Goal: Transaction & Acquisition: Purchase product/service

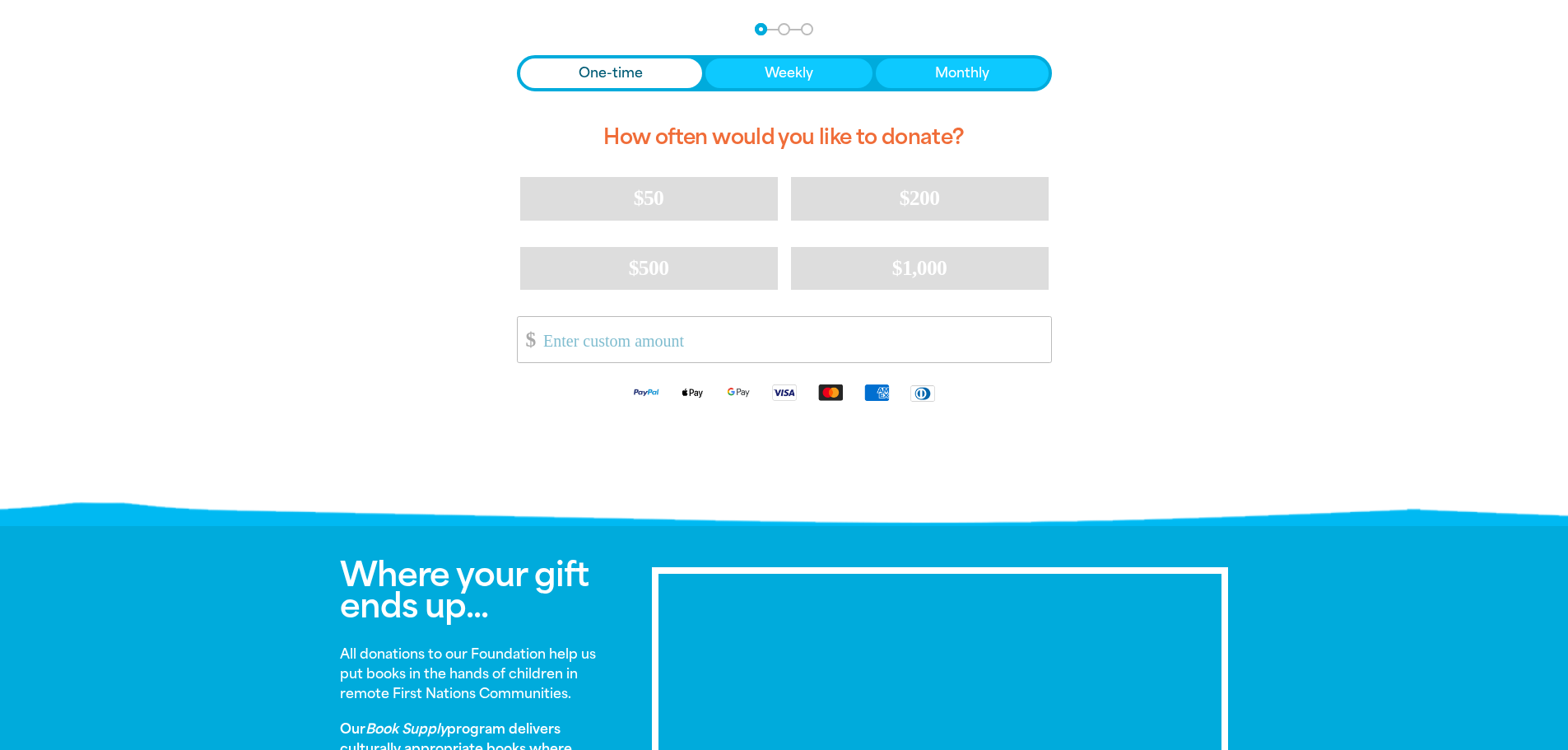
scroll to position [109, 0]
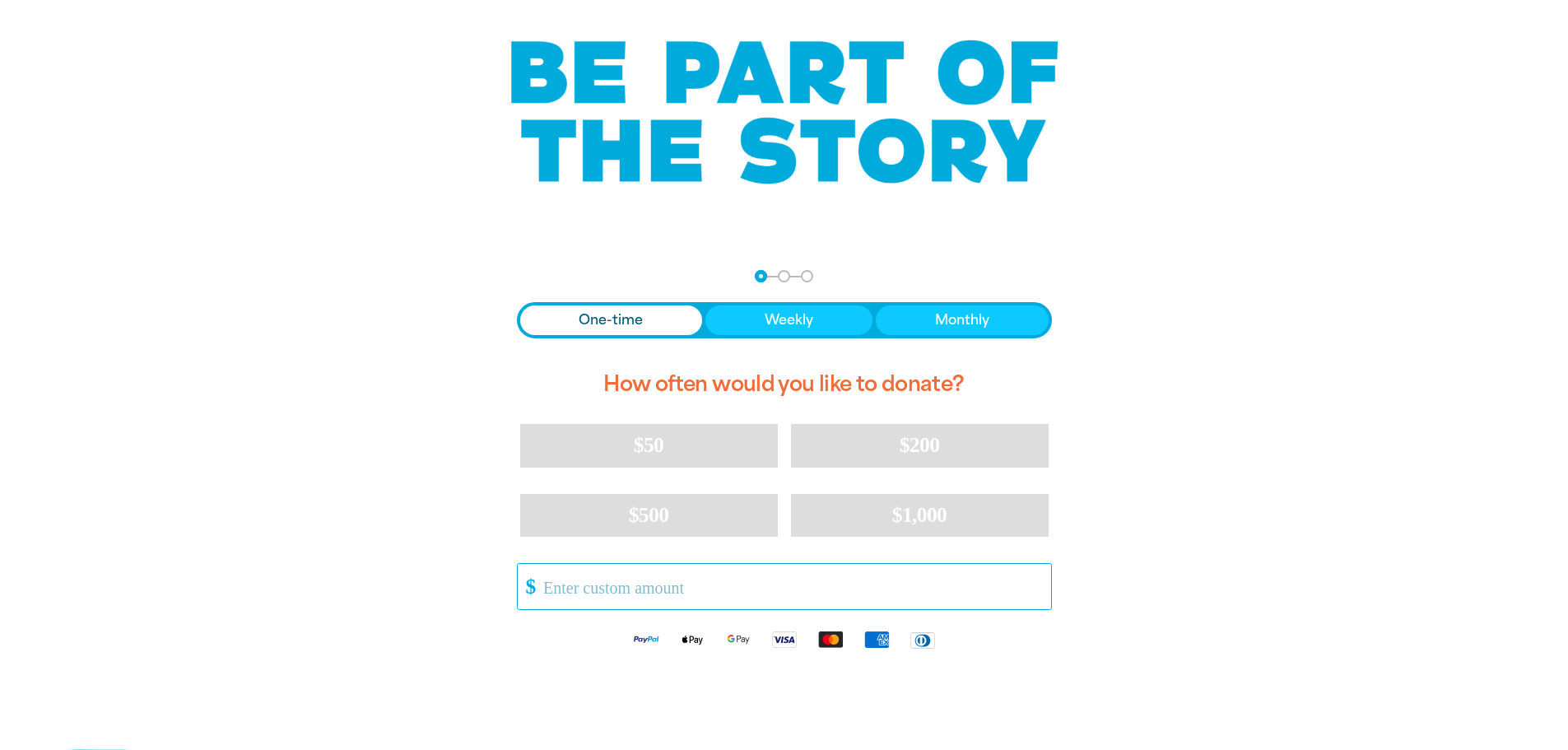
click at [687, 594] on input "Other Amount" at bounding box center [790, 587] width 519 height 45
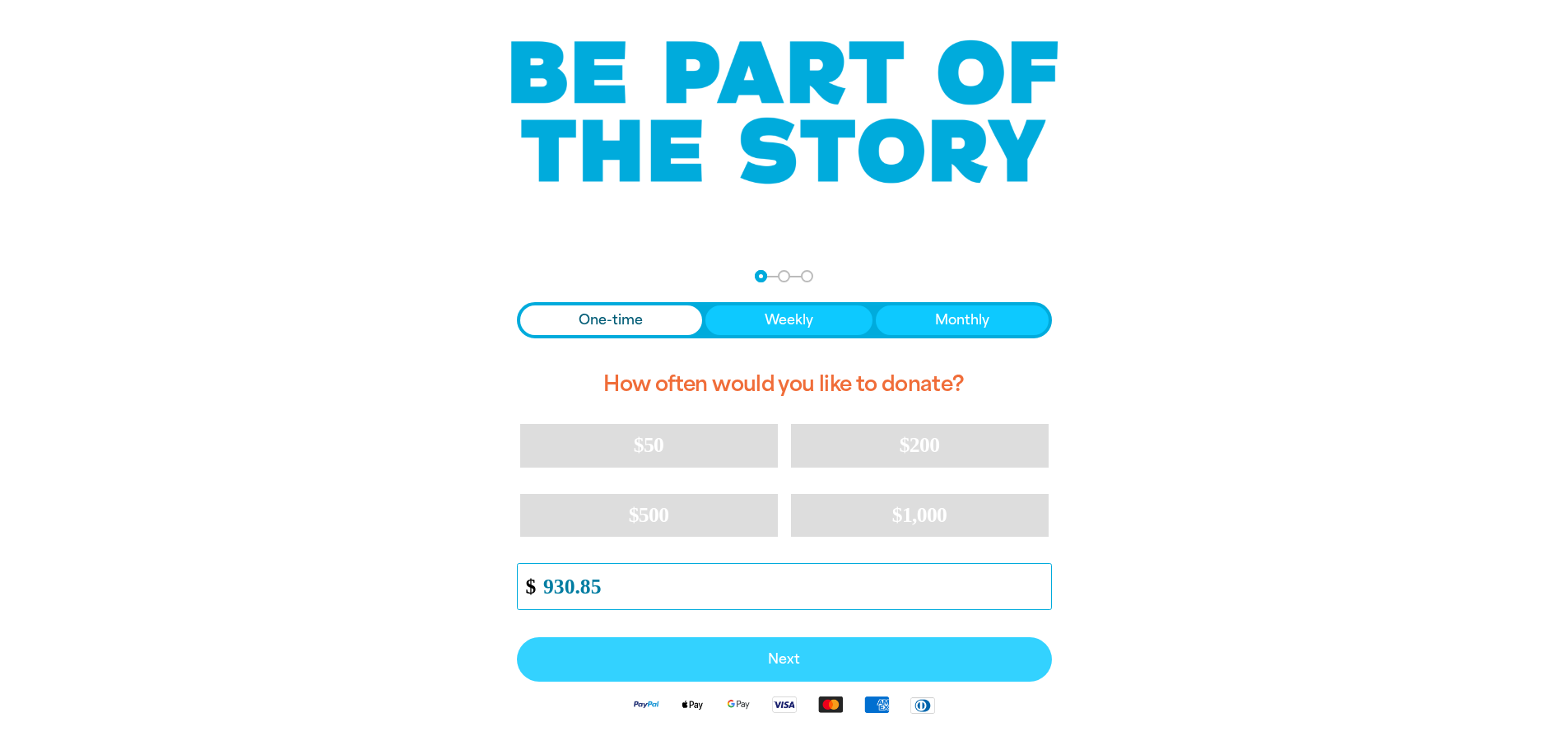
type input "930.85"
click at [816, 668] on button "Next" at bounding box center [784, 659] width 535 height 44
select select "AU"
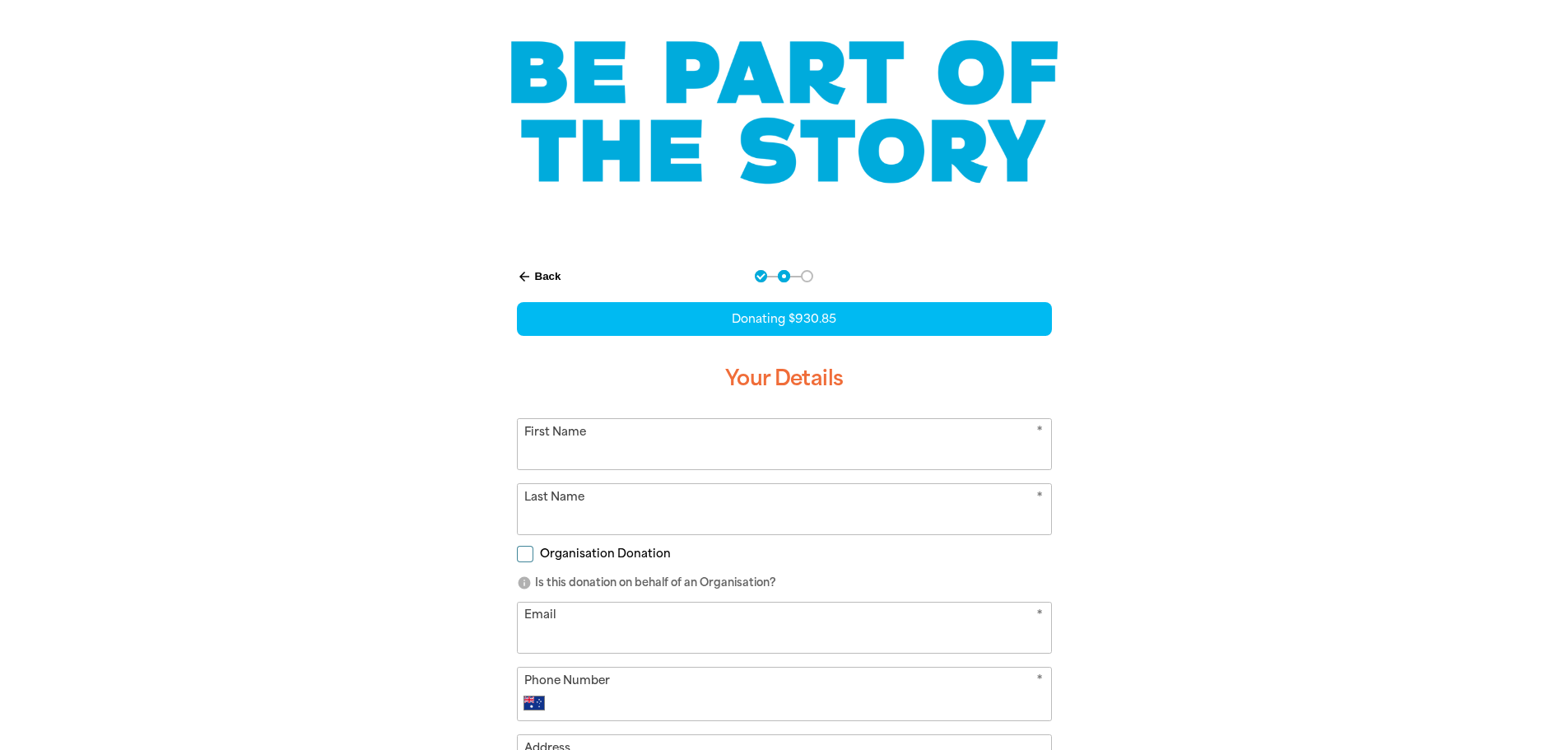
click at [625, 451] on input "First Name" at bounding box center [784, 444] width 533 height 50
click at [523, 558] on form "* First Name * Last Name Organisation Donation info Is this donation on behalf …" at bounding box center [784, 666] width 535 height 495
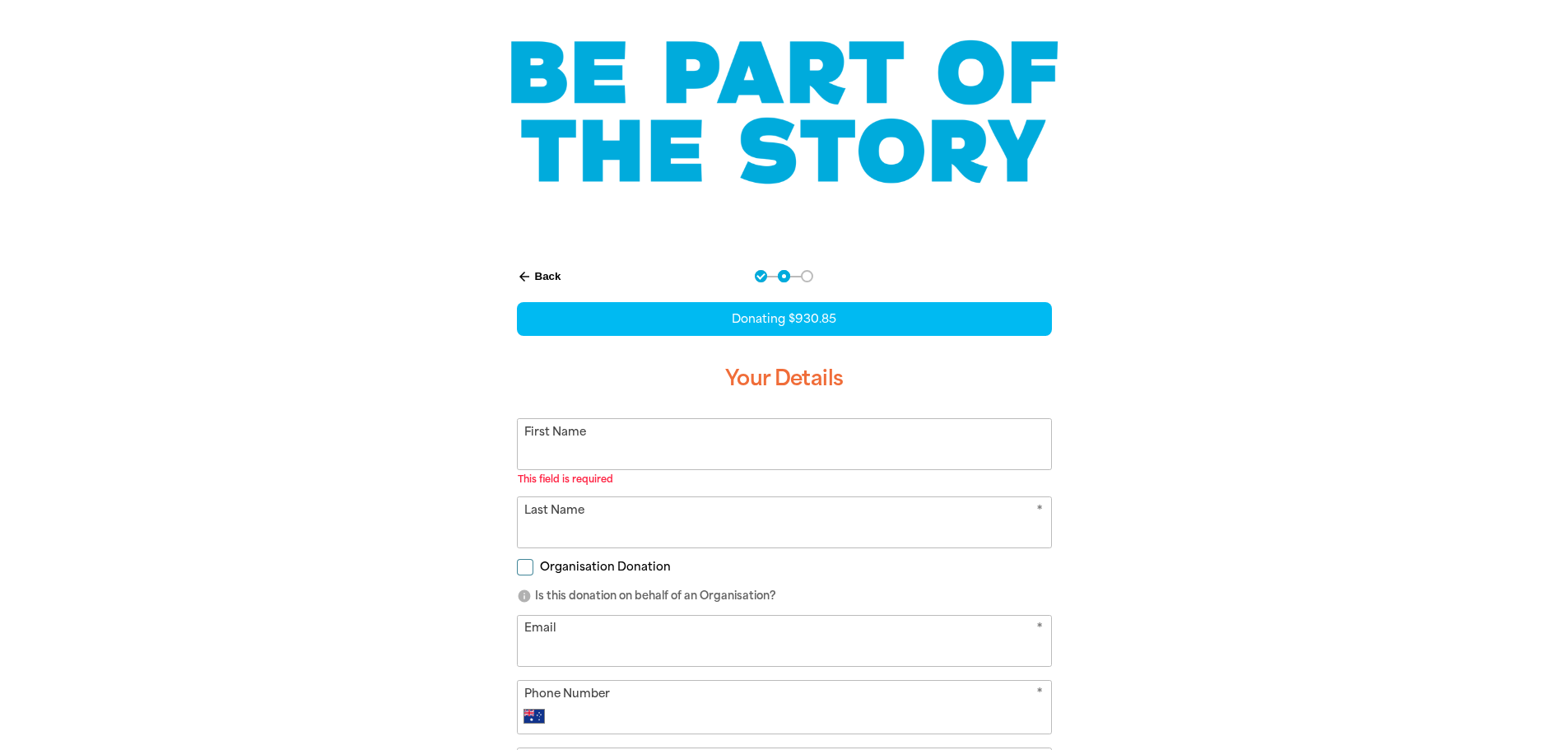
click at [550, 450] on input "First Name" at bounding box center [784, 444] width 533 height 50
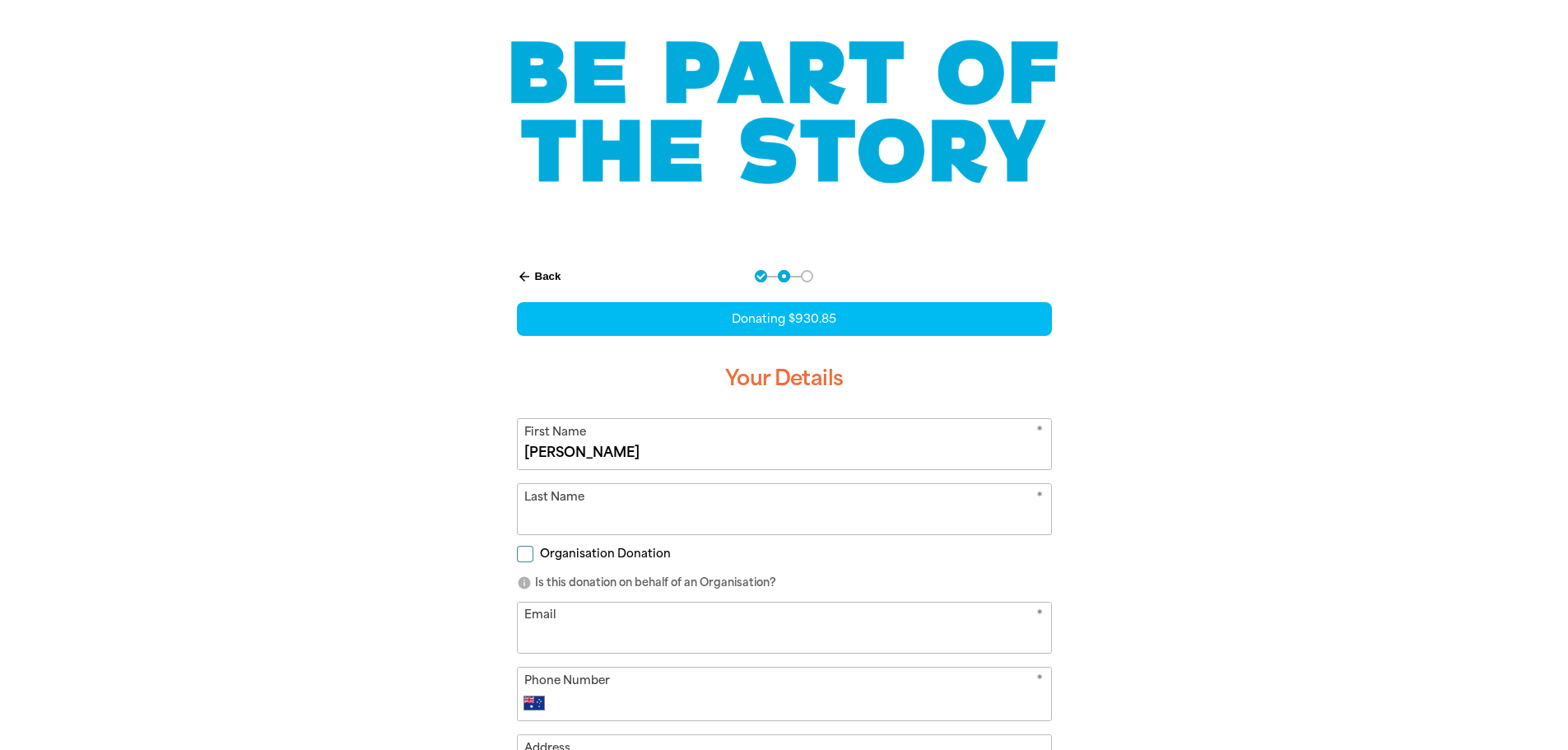
type input "[PERSON_NAME]"
type input "R"
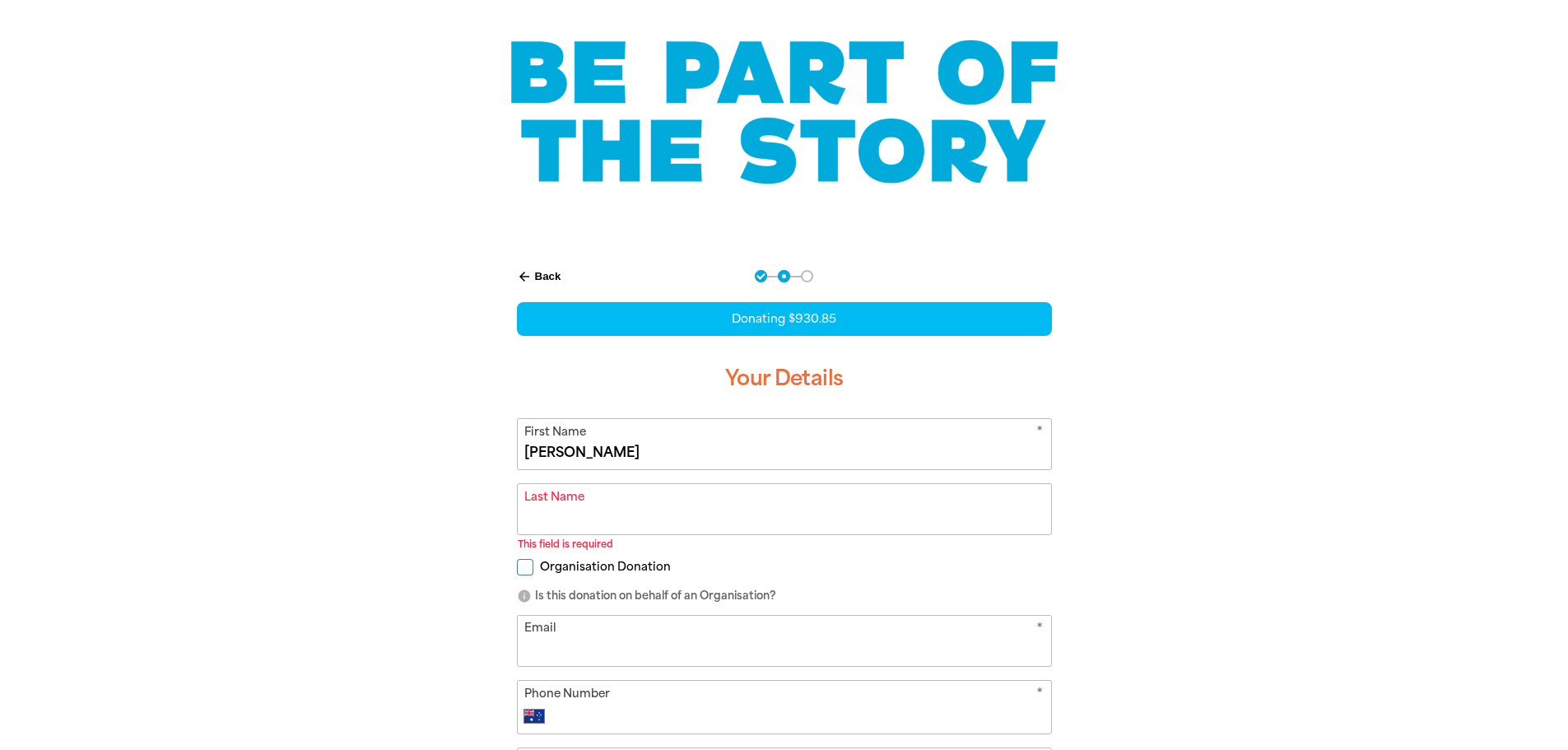
drag, startPoint x: 559, startPoint y: 451, endPoint x: 502, endPoint y: 458, distance: 57.4
click at [502, 457] on div "arrow_back Back Step 1 Step 2 Step 3 Donating $930.85 Your Details * First Name…" at bounding box center [784, 598] width 577 height 697
type input "[PERSON_NAME]"
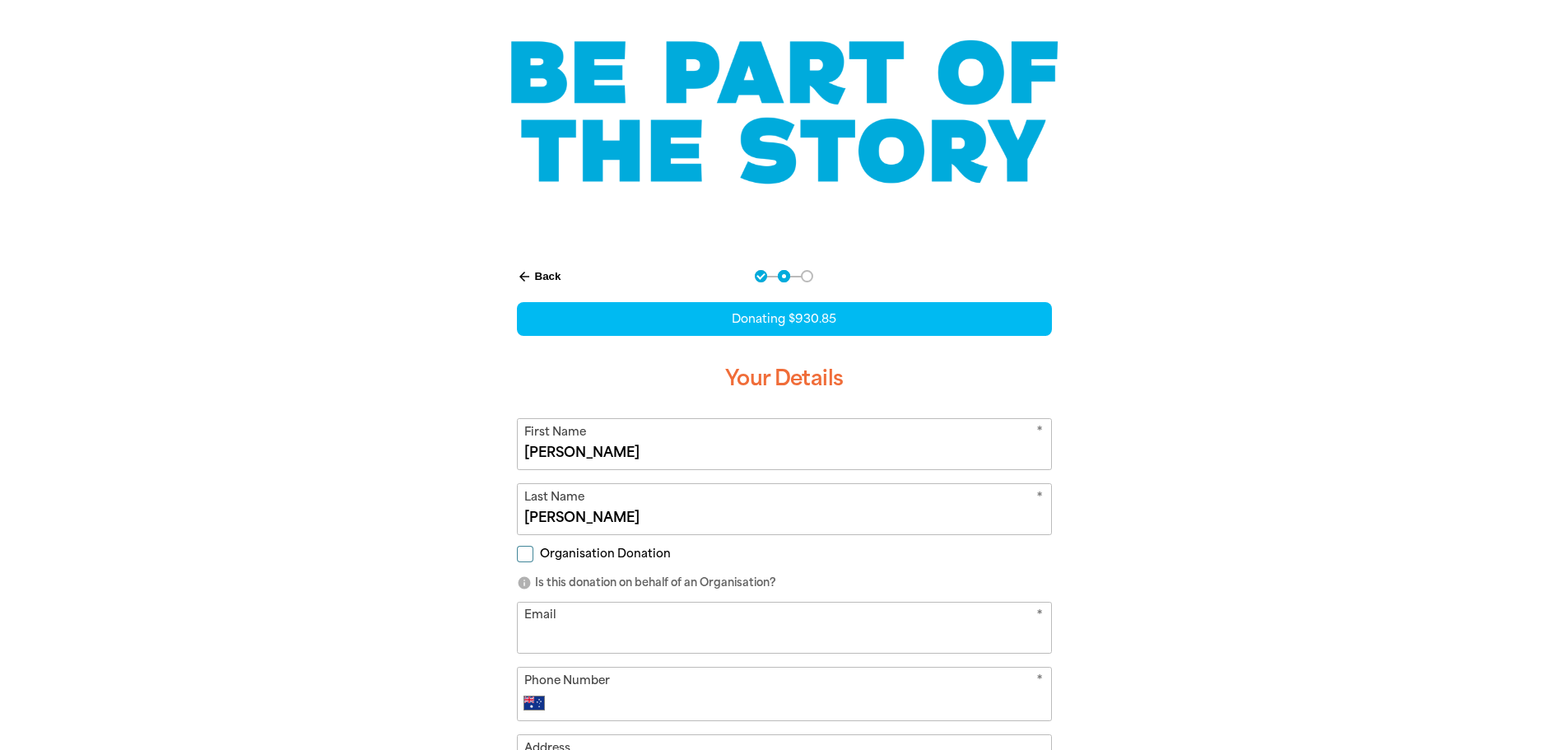
type input "[PERSON_NAME]"
click at [527, 553] on input "Organisation Donation" at bounding box center [525, 554] width 16 height 16
checkbox input "true"
select select "AU"
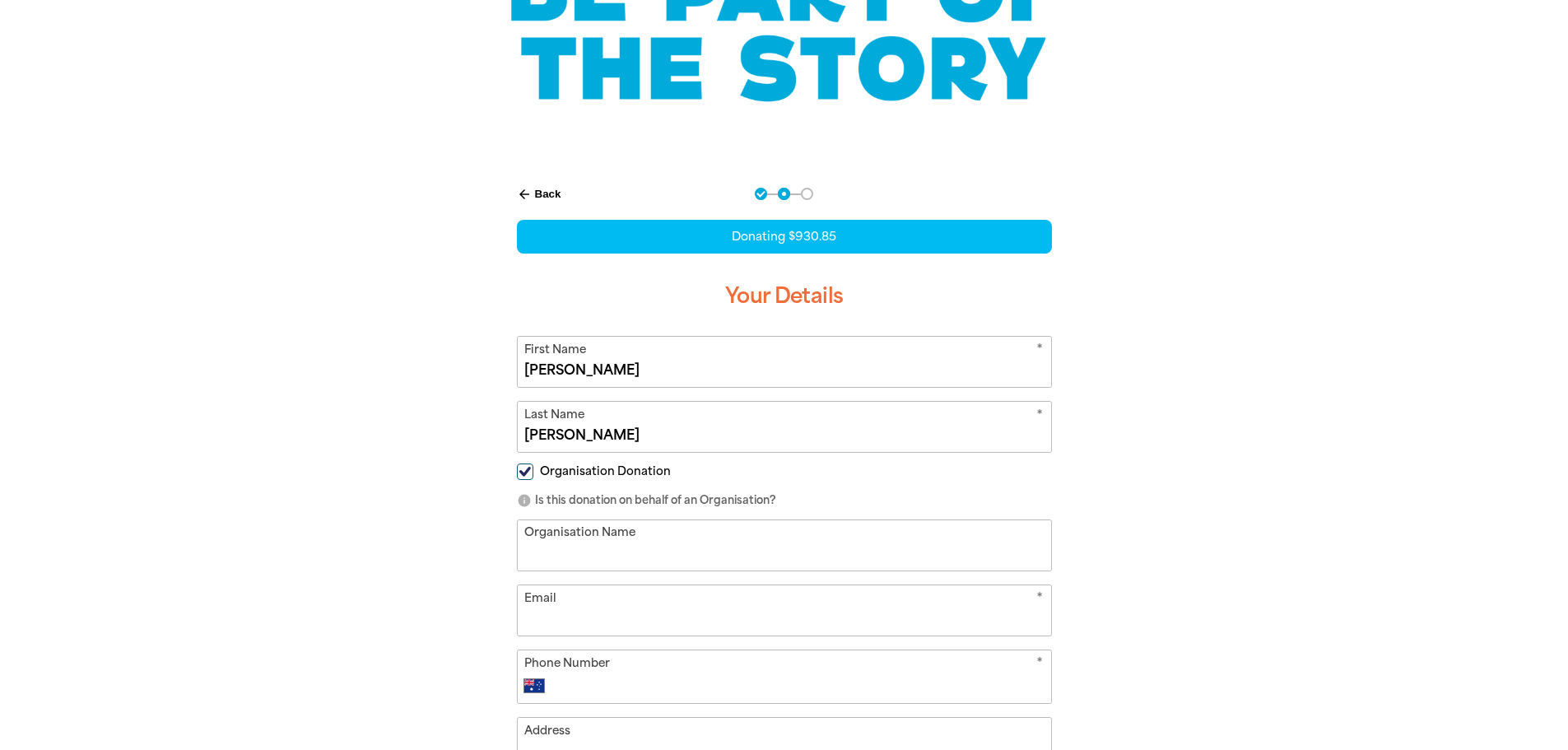
click at [615, 547] on input "Organisation Name" at bounding box center [784, 545] width 533 height 50
type input "[GEOGRAPHIC_DATA]"
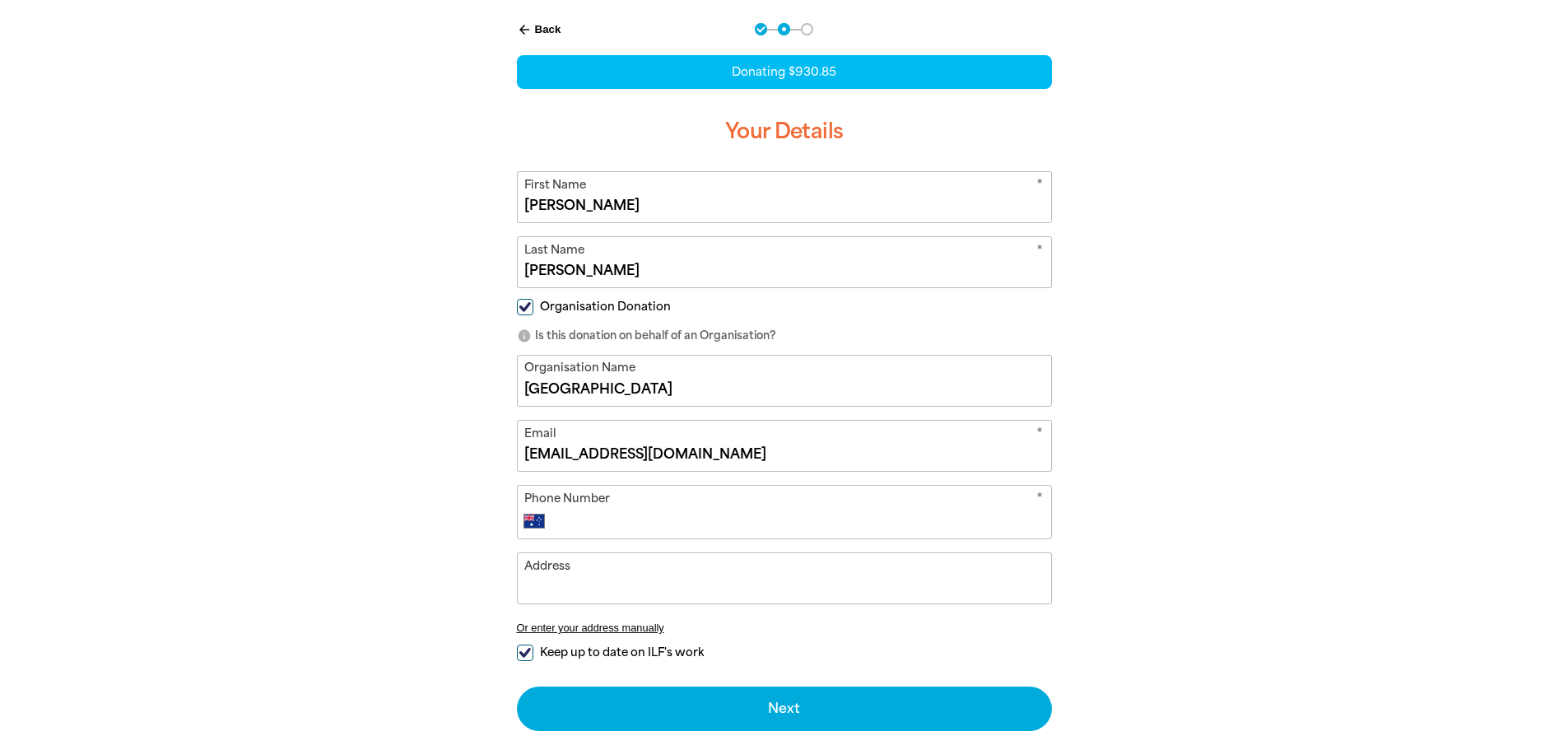
type input "[EMAIL_ADDRESS][DOMAIN_NAME]"
click at [666, 524] on input "Phone Number" at bounding box center [800, 522] width 486 height 20
type input "41245411"
click at [522, 656] on input "Keep up to date on ILF's work" at bounding box center [525, 653] width 16 height 16
checkbox input "false"
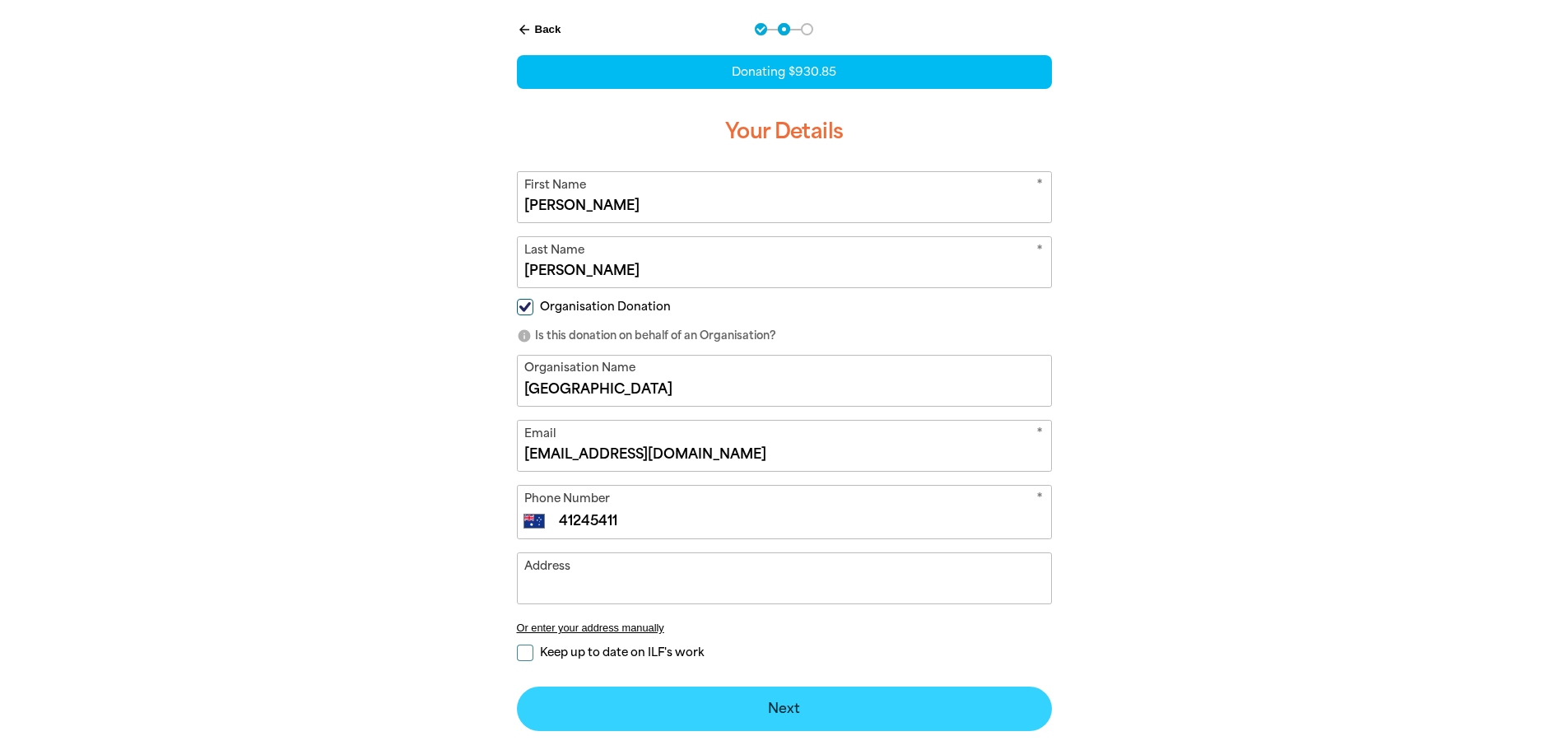
click at [799, 720] on button "Next chevron_right" at bounding box center [784, 708] width 535 height 44
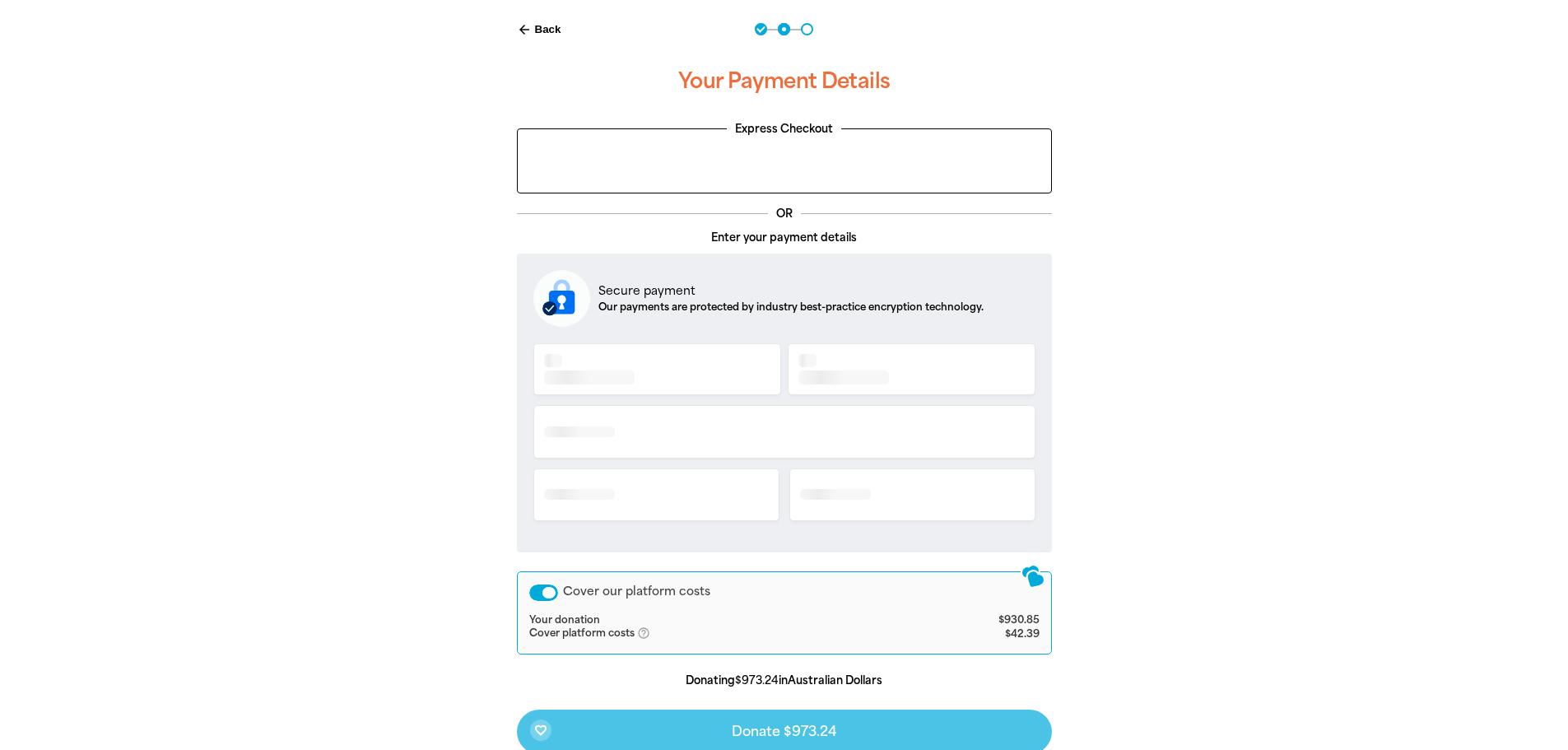
scroll to position [358, 0]
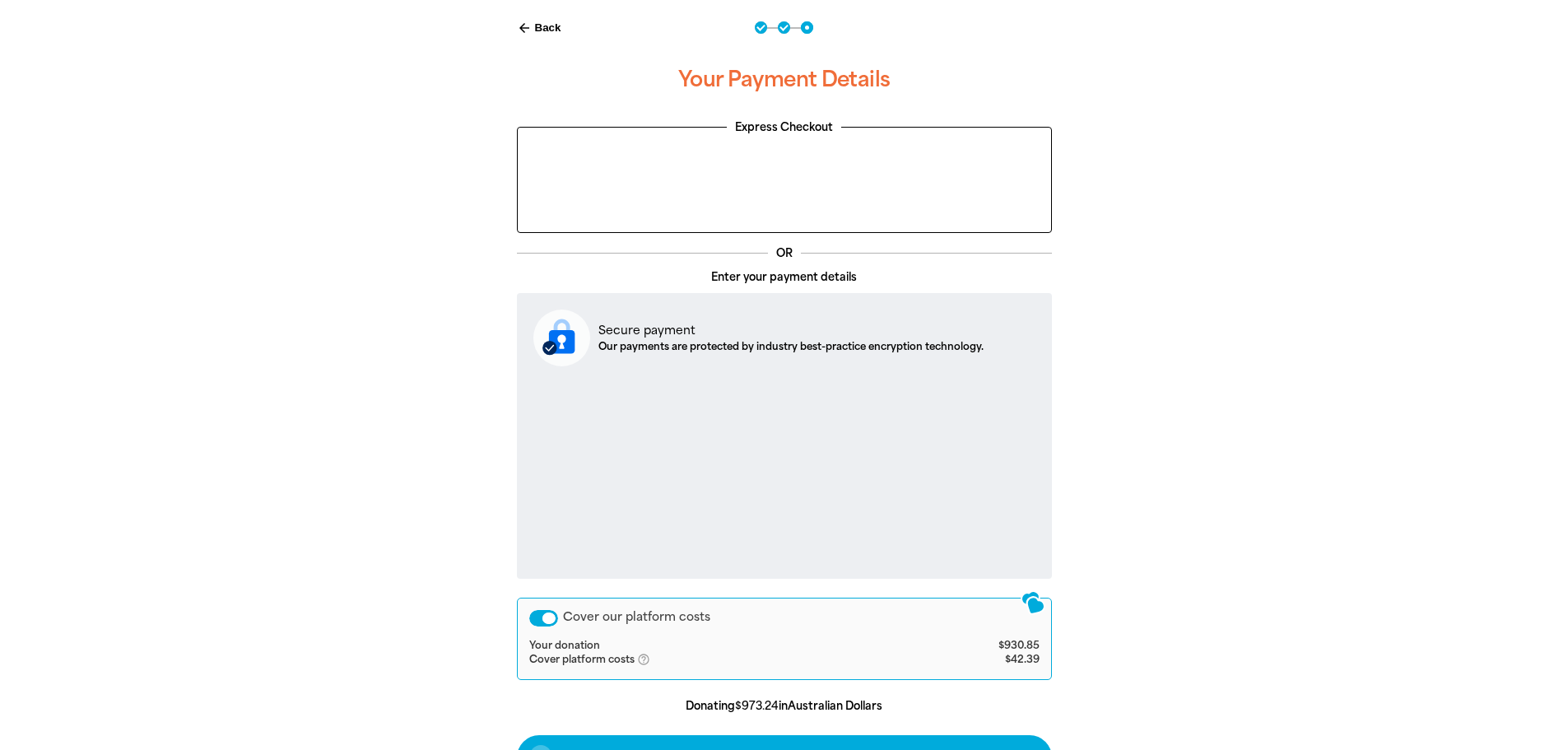
click at [550, 620] on div "Cover our platform costs" at bounding box center [544, 619] width 29 height 16
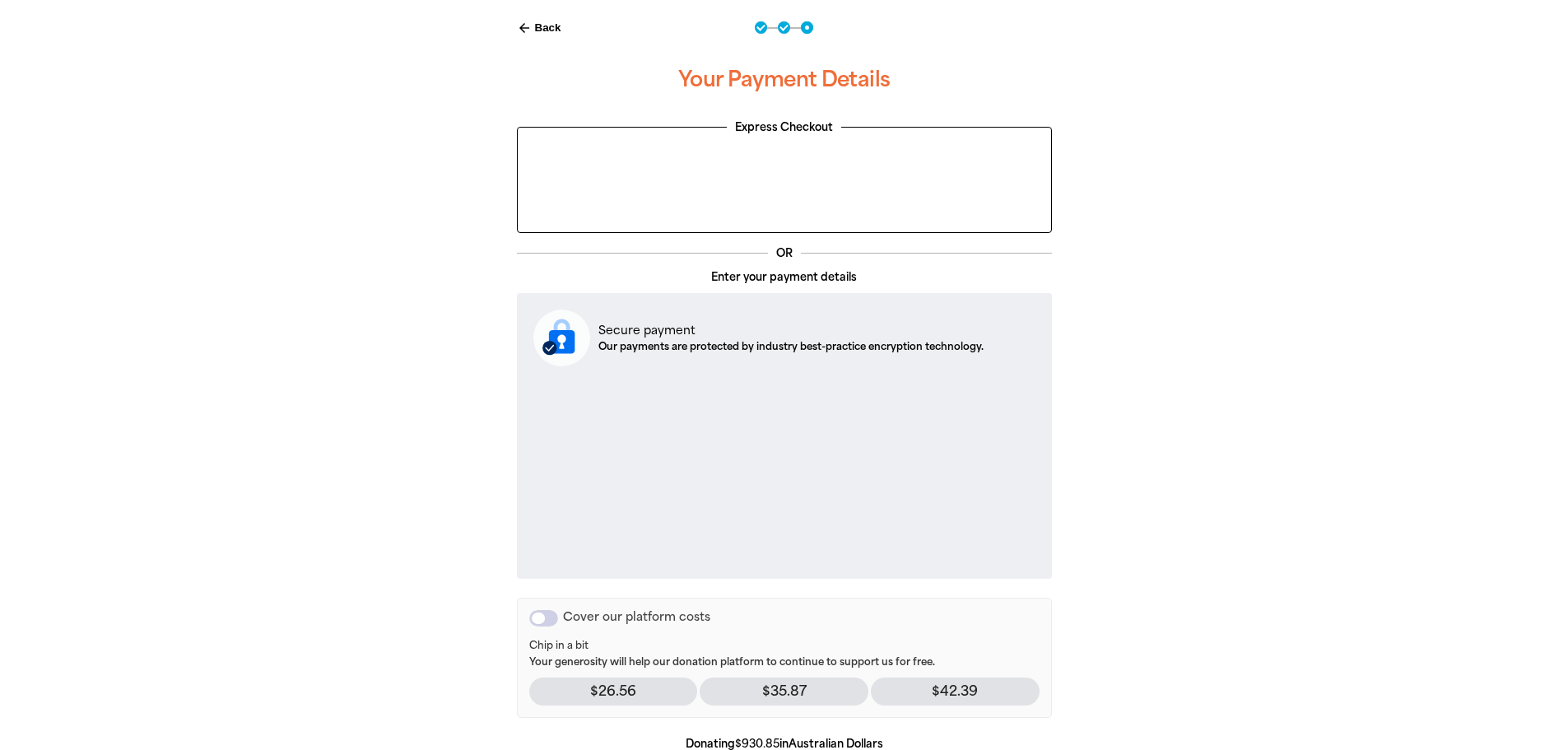
scroll to position [523, 0]
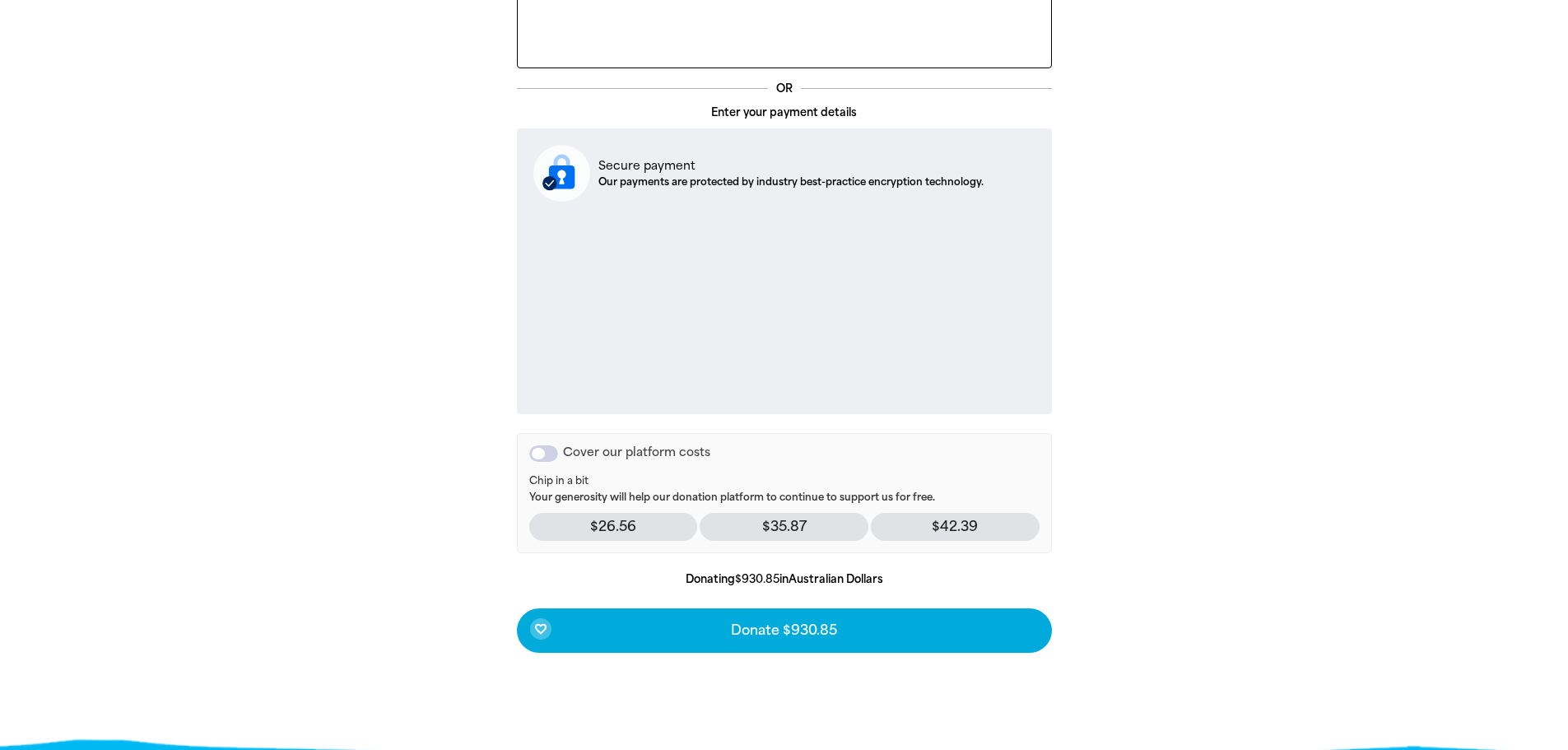
click at [540, 458] on div "Cover our platform costs" at bounding box center [544, 454] width 29 height 16
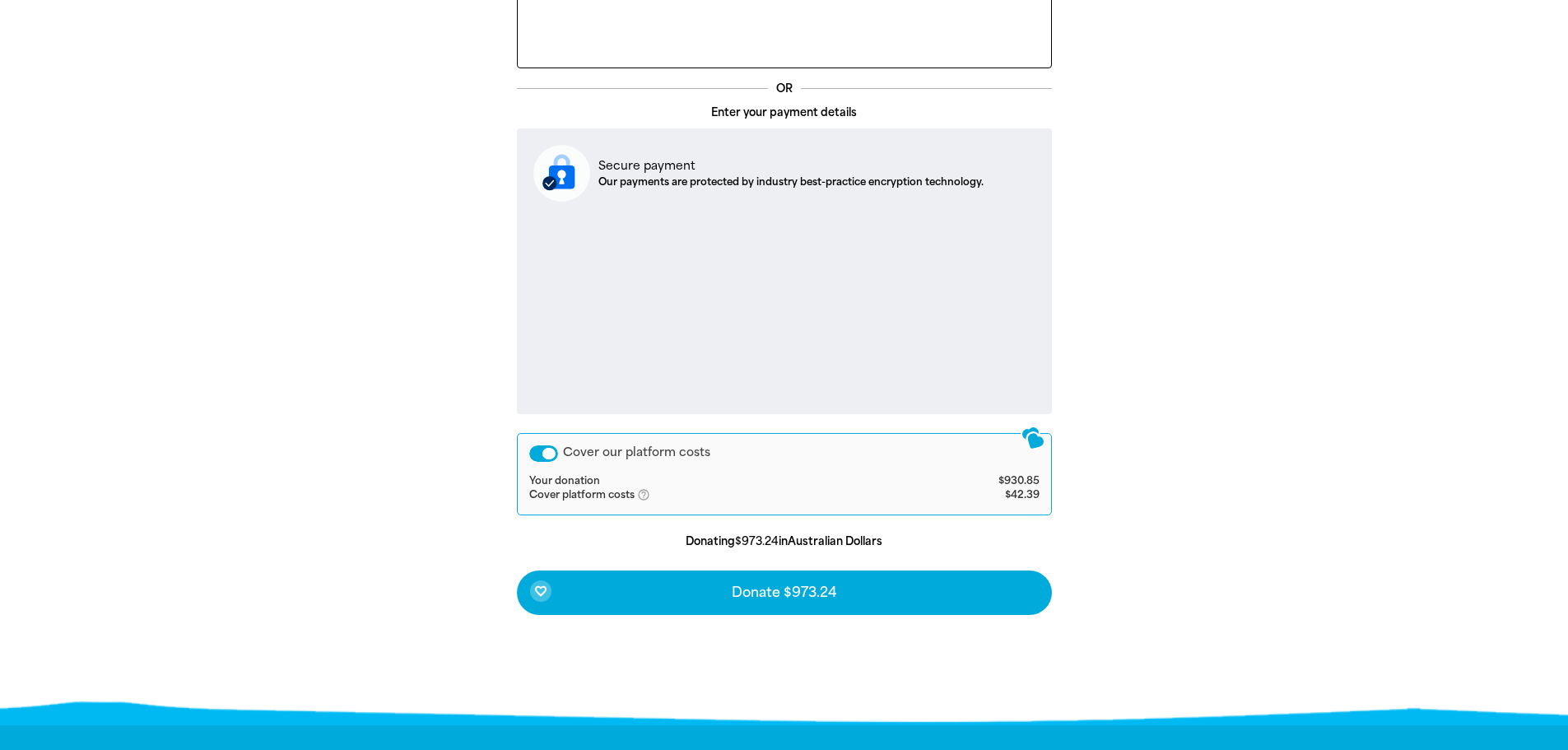
click at [548, 456] on div "Cover our platform costs" at bounding box center [544, 454] width 29 height 16
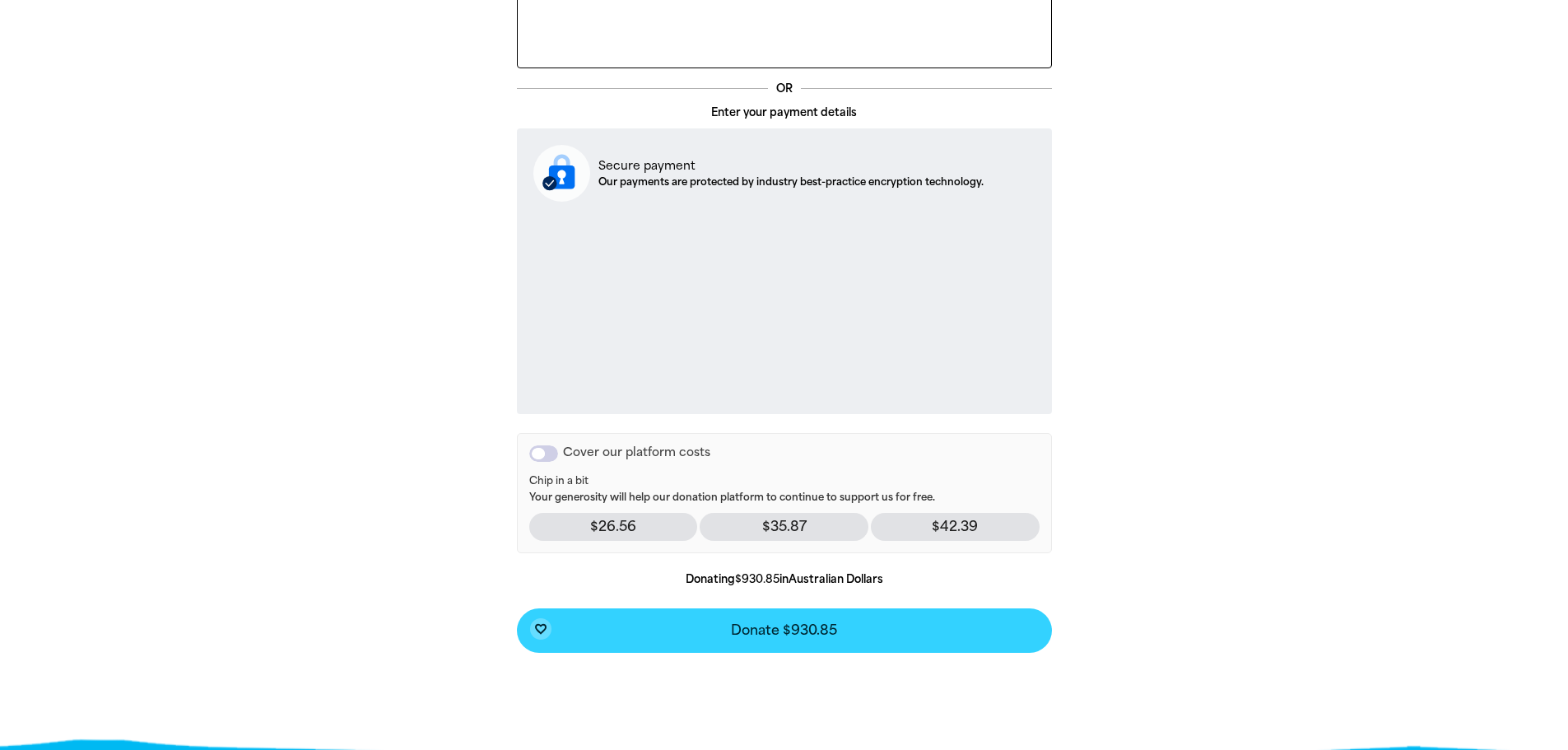
click at [798, 635] on span "Donate $930.85" at bounding box center [784, 630] width 106 height 14
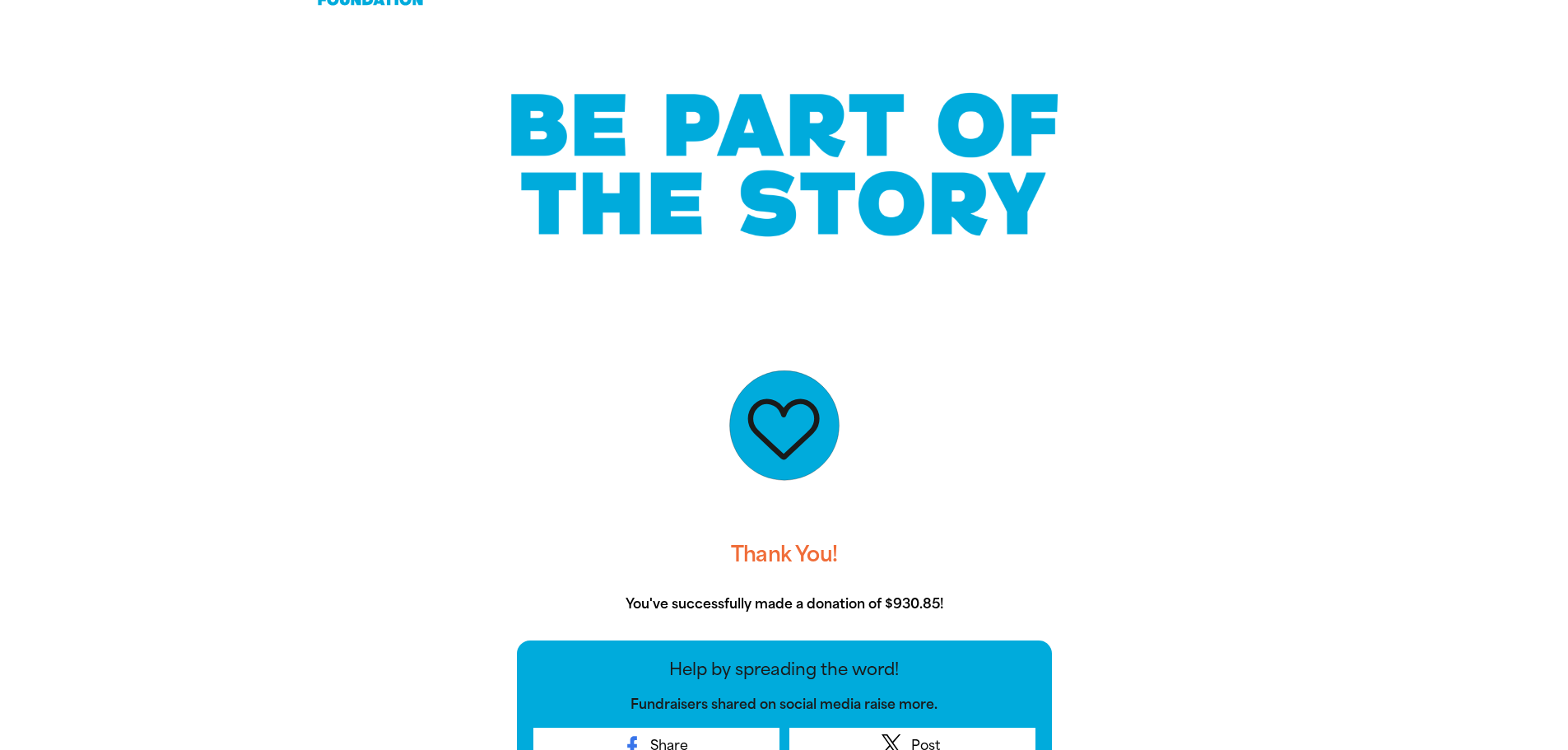
scroll to position [0, 0]
